Goal: Transaction & Acquisition: Purchase product/service

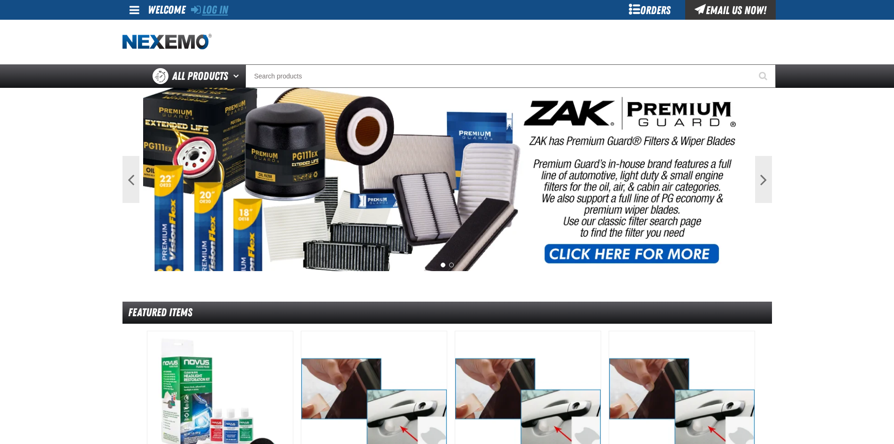
click at [217, 8] on link "Log In" at bounding box center [209, 9] width 37 height 13
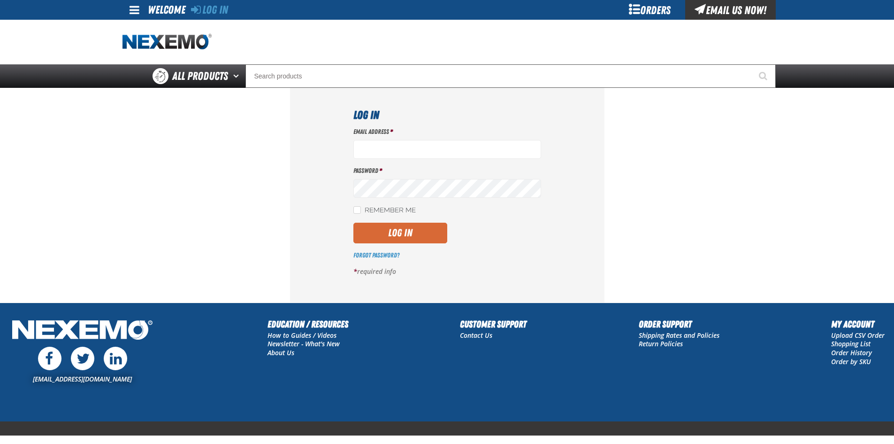
type input "ltucker03@vtaig.com"
click at [405, 236] on button "Log In" at bounding box center [400, 232] width 94 height 21
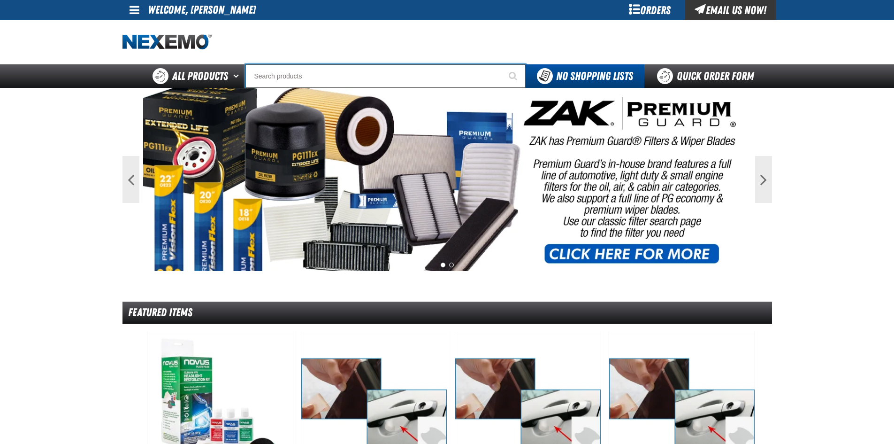
click at [291, 78] on input "Search" at bounding box center [385, 75] width 280 height 23
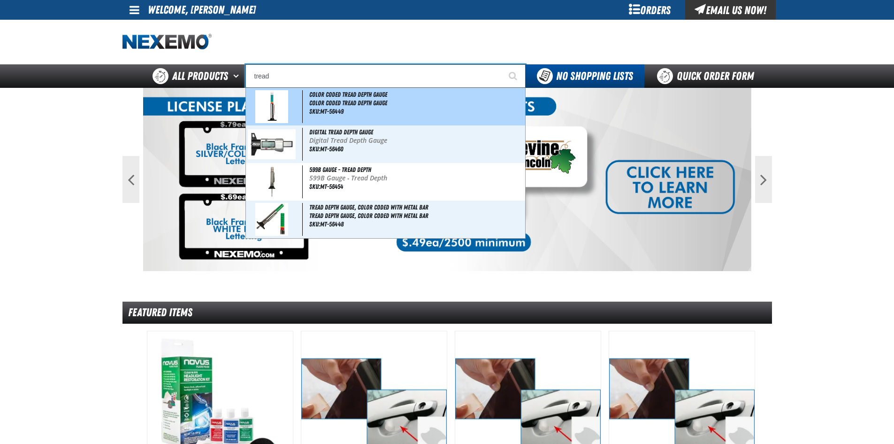
click at [311, 102] on span "Color Coded Tread Depth Gauge" at bounding box center [416, 103] width 214 height 8
type input "Color Coded Tread Depth Gauge"
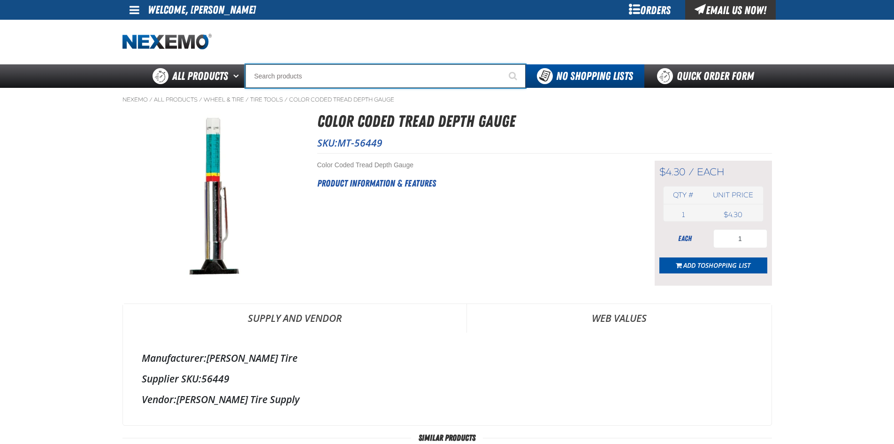
click at [328, 79] on input "Search" at bounding box center [385, 75] width 280 height 23
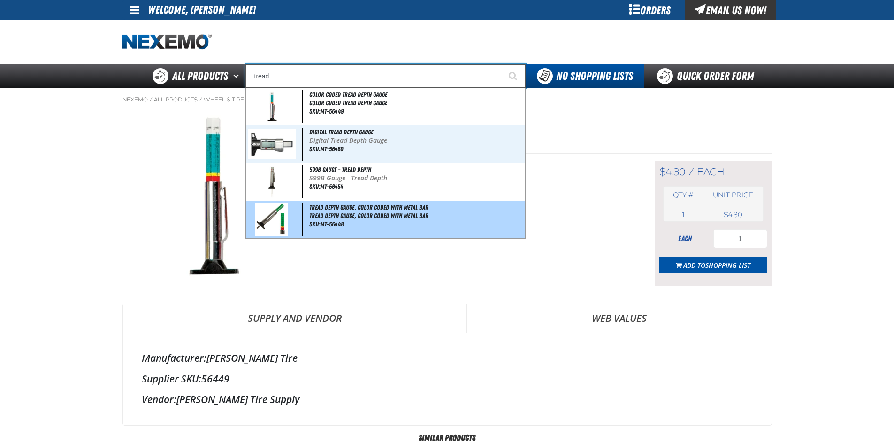
click at [319, 224] on span "SKU:MT-56448" at bounding box center [326, 224] width 34 height 8
type input "Tread Depth Gauge, Color Coded With Metal Bar"
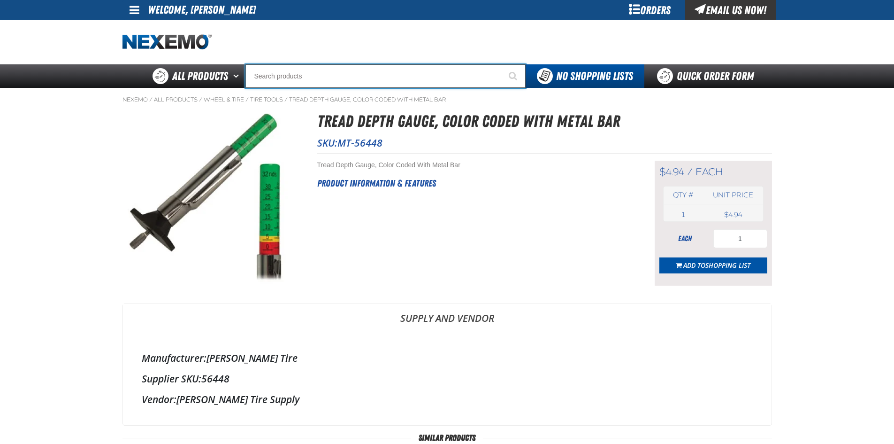
click at [304, 82] on input "Search" at bounding box center [385, 75] width 280 height 23
type input "d"
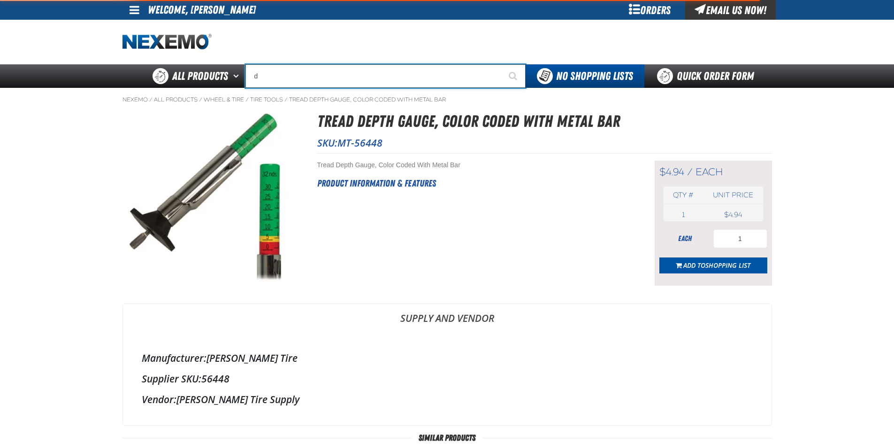
type input "d Alkaline Battery 1.5 Volt (ph)"
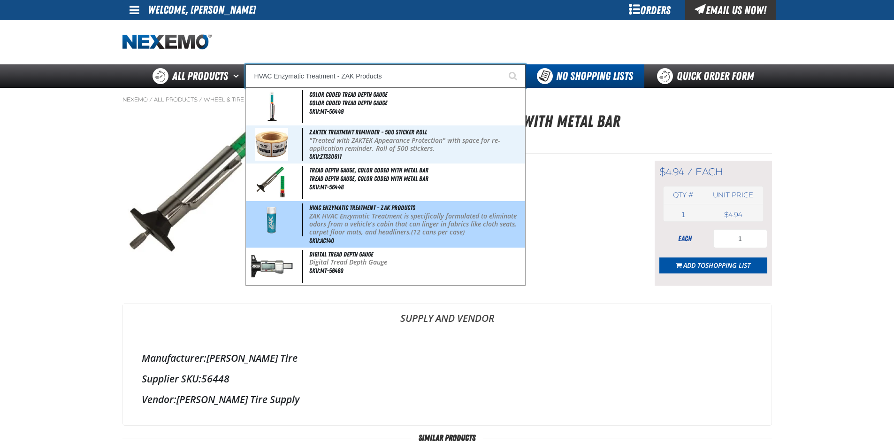
type input "Digital Tread Depth Gauge"
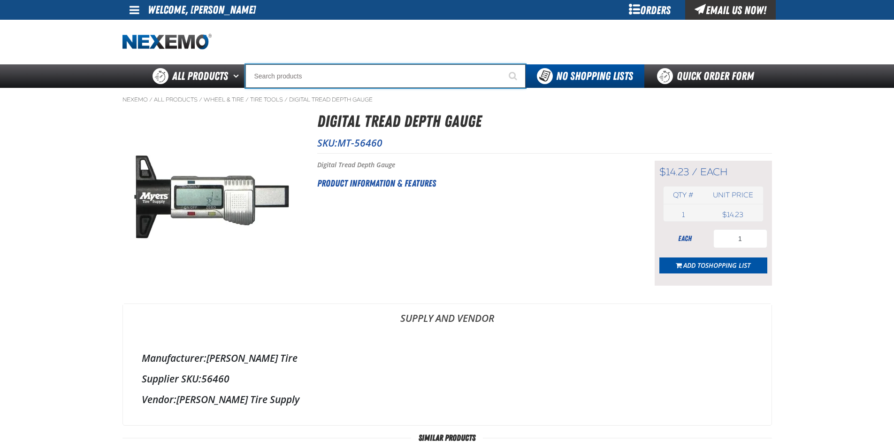
click at [339, 77] on input "Search" at bounding box center [385, 75] width 280 height 23
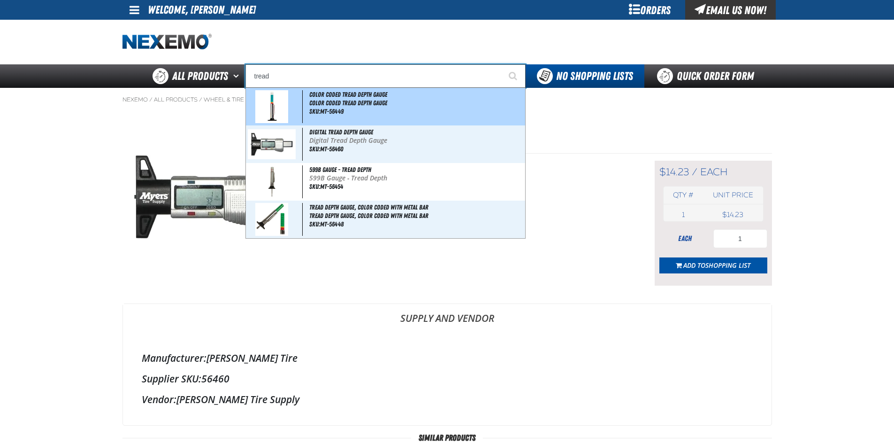
click at [340, 97] on span "Color Coded Tread Depth Gauge" at bounding box center [348, 95] width 78 height 8
type input "Color Coded Tread Depth Gauge"
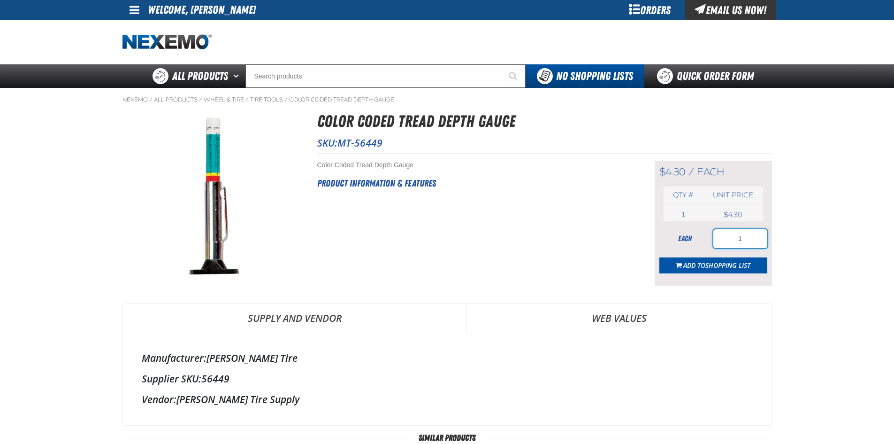
drag, startPoint x: 755, startPoint y: 245, endPoint x: 708, endPoint y: 246, distance: 46.5
click at [708, 246] on div "each 1" at bounding box center [713, 238] width 108 height 19
type input "10"
click at [695, 262] on span "Add to Shopping List" at bounding box center [716, 264] width 67 height 9
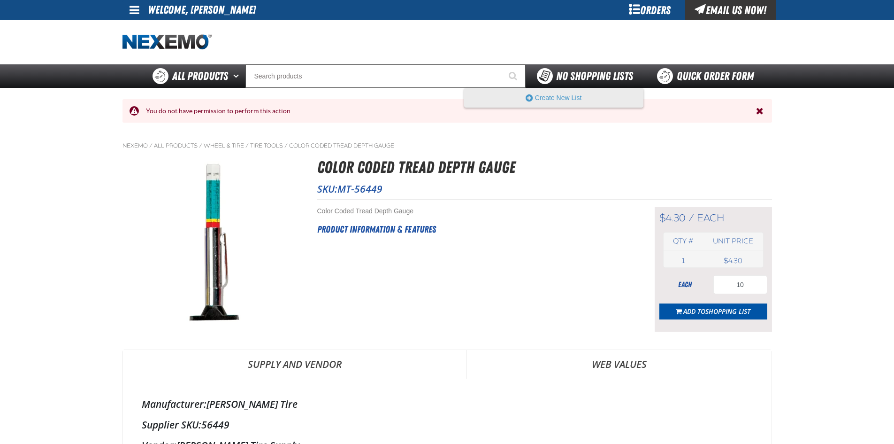
click at [597, 73] on span "No Shopping Lists" at bounding box center [594, 75] width 77 height 13
click at [591, 97] on button "Create New List" at bounding box center [554, 97] width 178 height 19
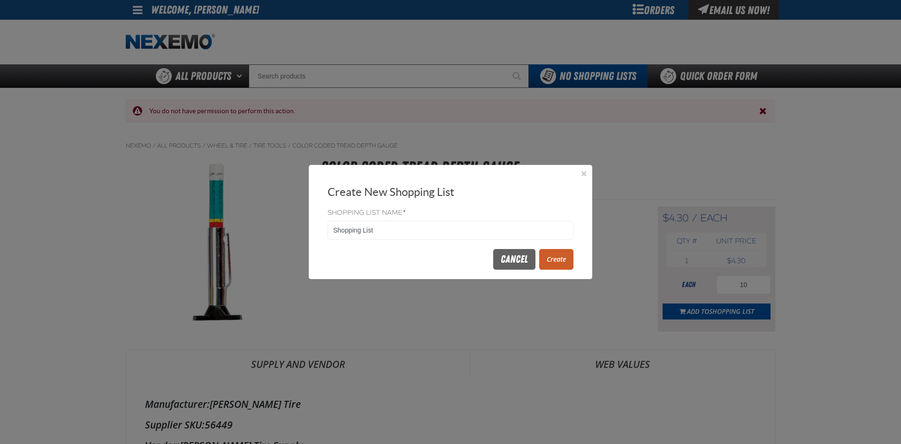
click at [551, 258] on button "Create" at bounding box center [556, 259] width 34 height 21
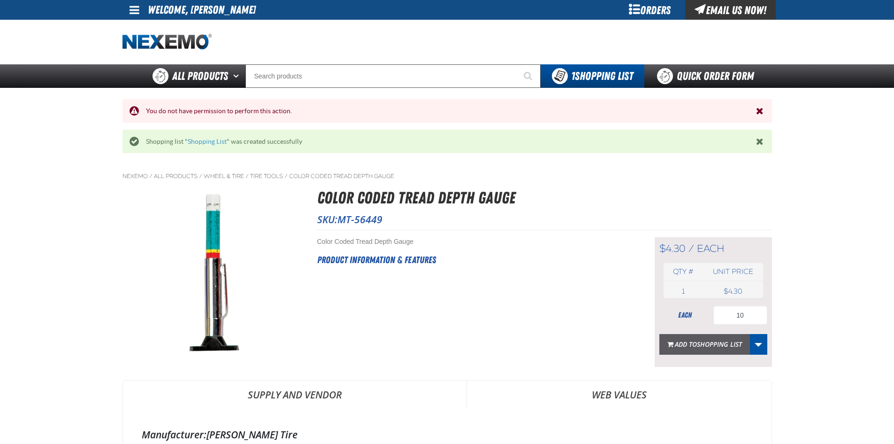
click at [719, 343] on span "Shopping List" at bounding box center [719, 343] width 45 height 9
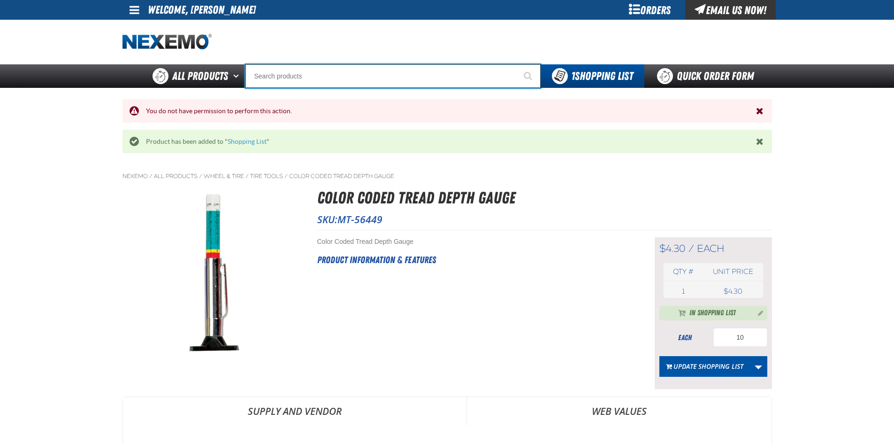
click at [322, 79] on input "Search" at bounding box center [392, 75] width 295 height 23
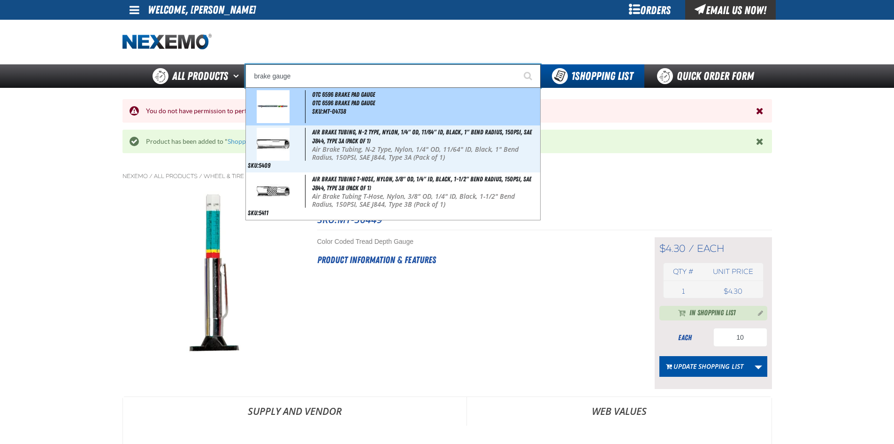
click at [323, 108] on span "SKU:MT-04738" at bounding box center [329, 111] width 34 height 8
type input "OTC 6596 Brake Pad Gauge"
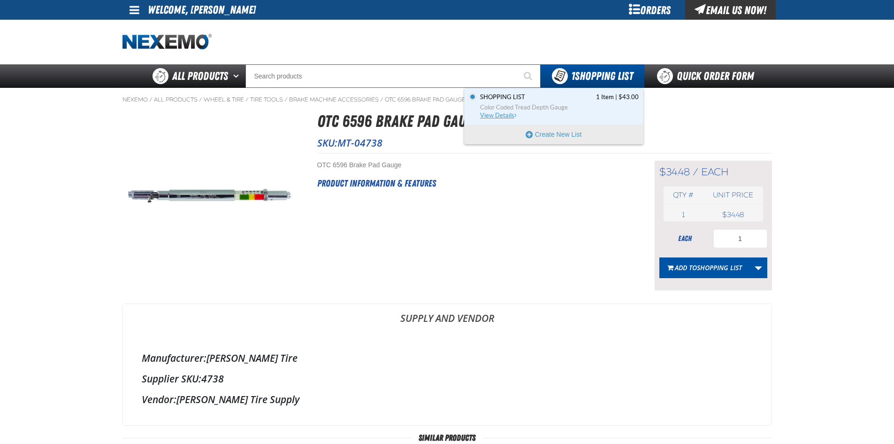
click at [575, 107] on span "Color Coded Tread Depth Gauge" at bounding box center [559, 107] width 159 height 8
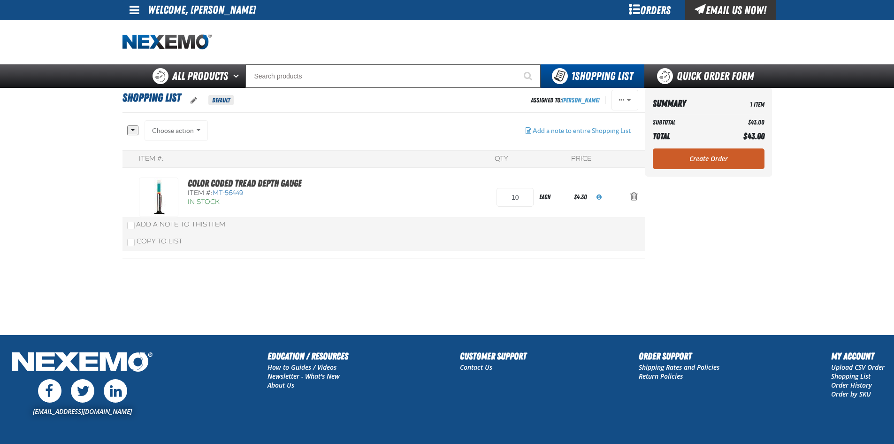
click at [720, 160] on link "Create Order" at bounding box center [709, 158] width 112 height 21
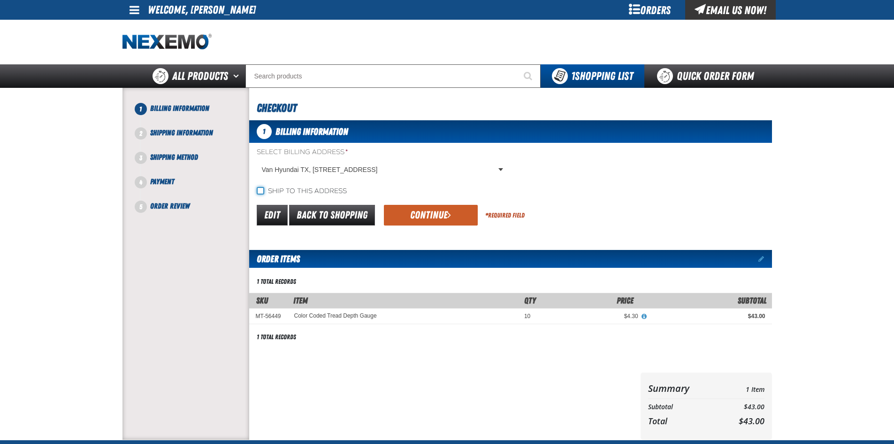
click at [260, 191] on input "Ship to this address" at bounding box center [261, 191] width 8 height 8
checkbox input "true"
click at [444, 214] on button "Continue" at bounding box center [431, 215] width 94 height 21
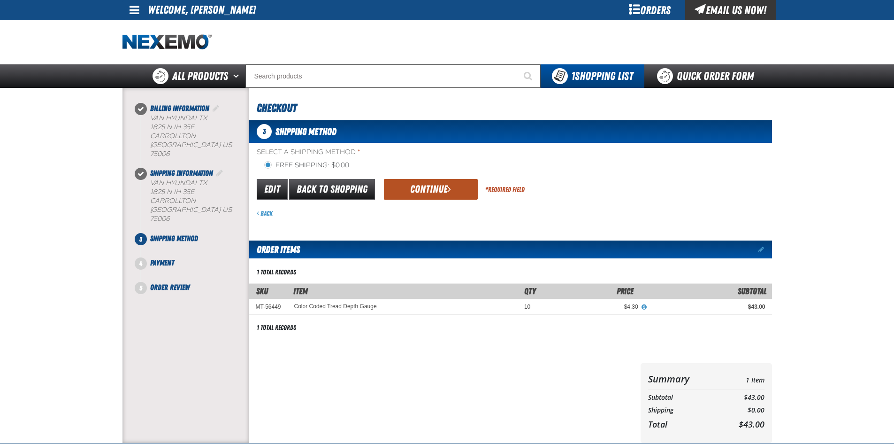
click at [404, 190] on button "Continue" at bounding box center [431, 189] width 94 height 21
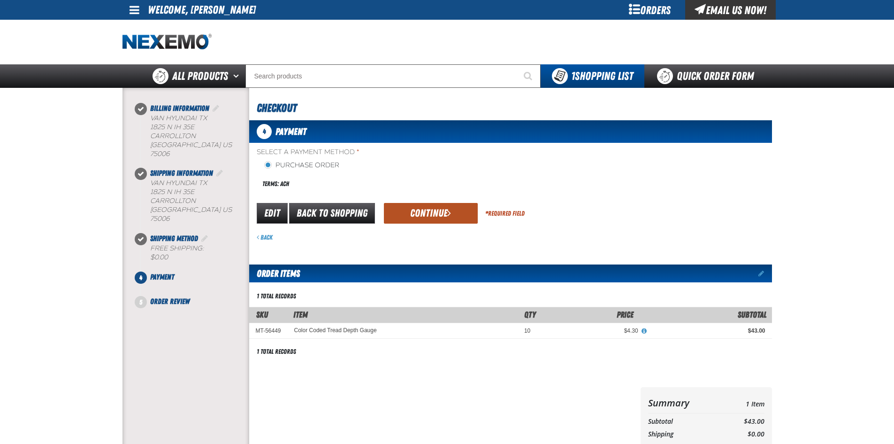
click at [443, 212] on button "Continue" at bounding box center [431, 213] width 94 height 21
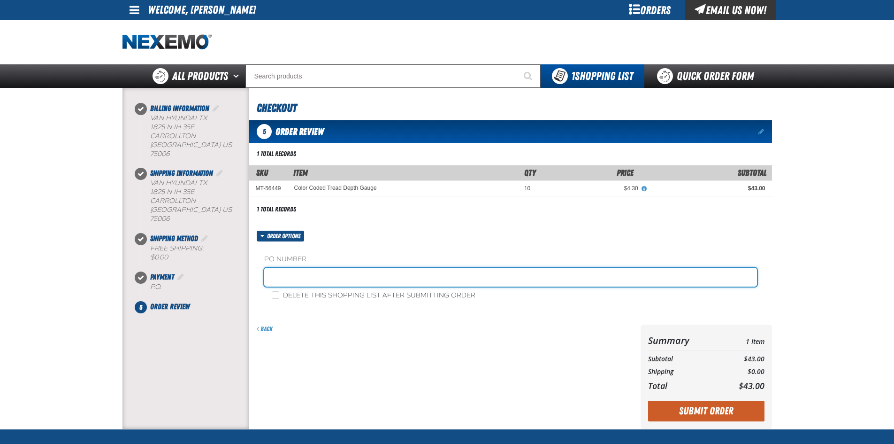
click at [322, 279] on input "text" at bounding box center [510, 277] width 493 height 19
type input "87895-1"
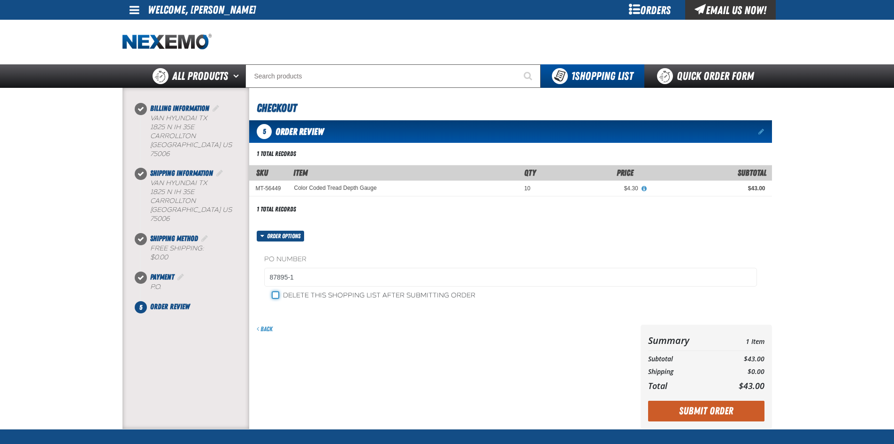
click at [277, 295] on input "Delete this shopping list after submitting order" at bounding box center [276, 295] width 8 height 8
checkbox input "true"
click at [318, 322] on form "Order options PO Number 87895-1 Delete this shopping list after submitting orde…" at bounding box center [510, 329] width 523 height 198
click at [704, 411] on button "Submit Order" at bounding box center [706, 410] width 116 height 21
